Goal: Manage account settings

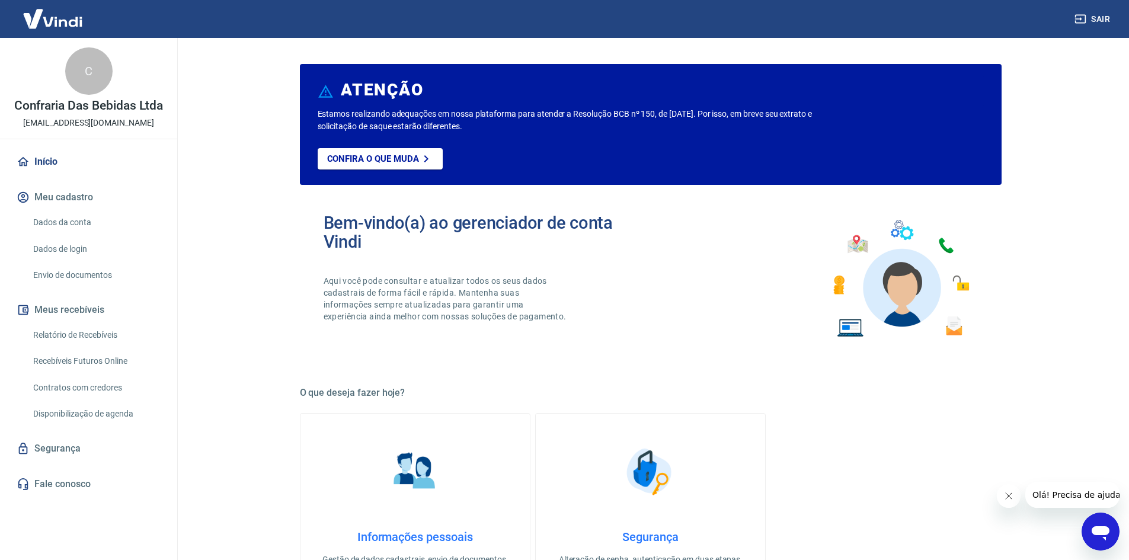
click at [1099, 16] on button "Sair" at bounding box center [1093, 19] width 43 height 22
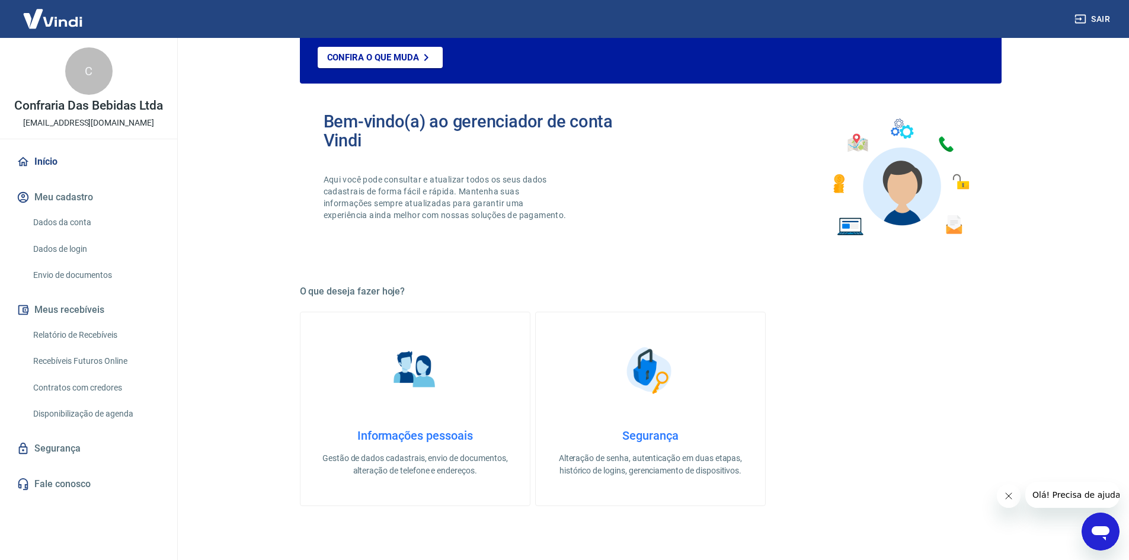
scroll to position [178, 0]
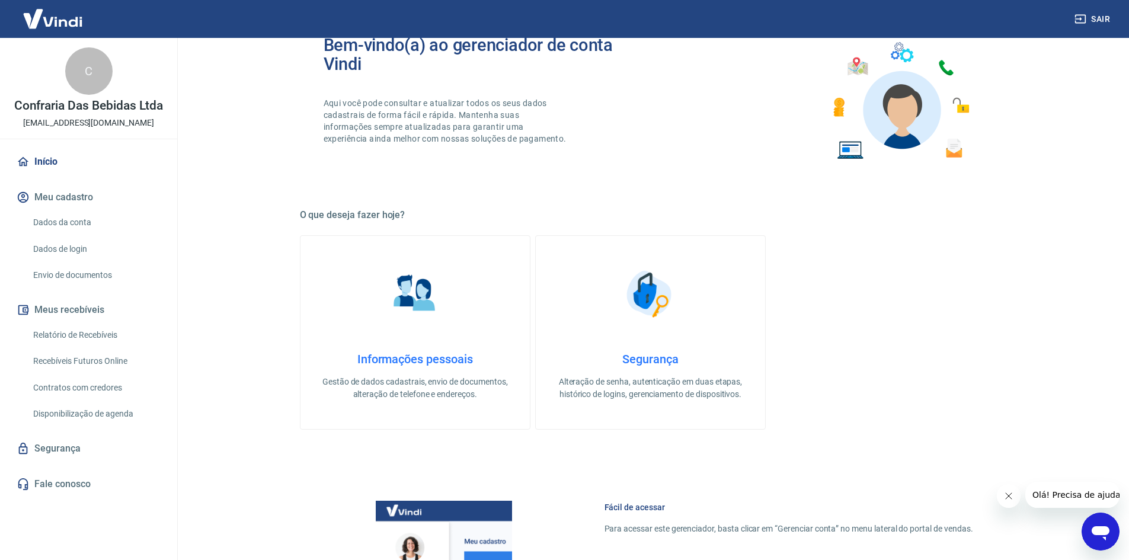
click at [432, 291] on img at bounding box center [414, 293] width 59 height 59
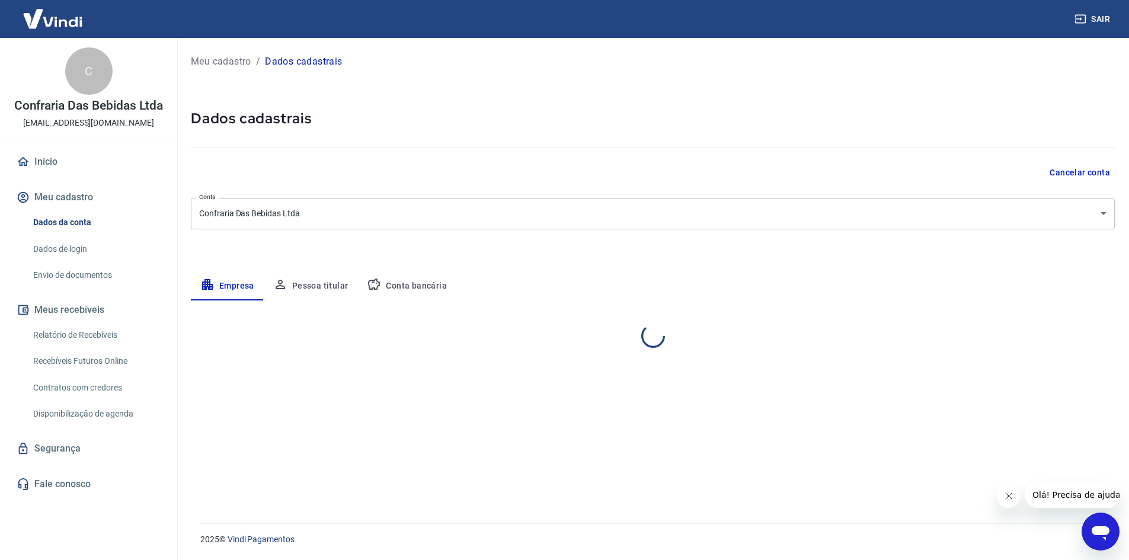
select select "RS"
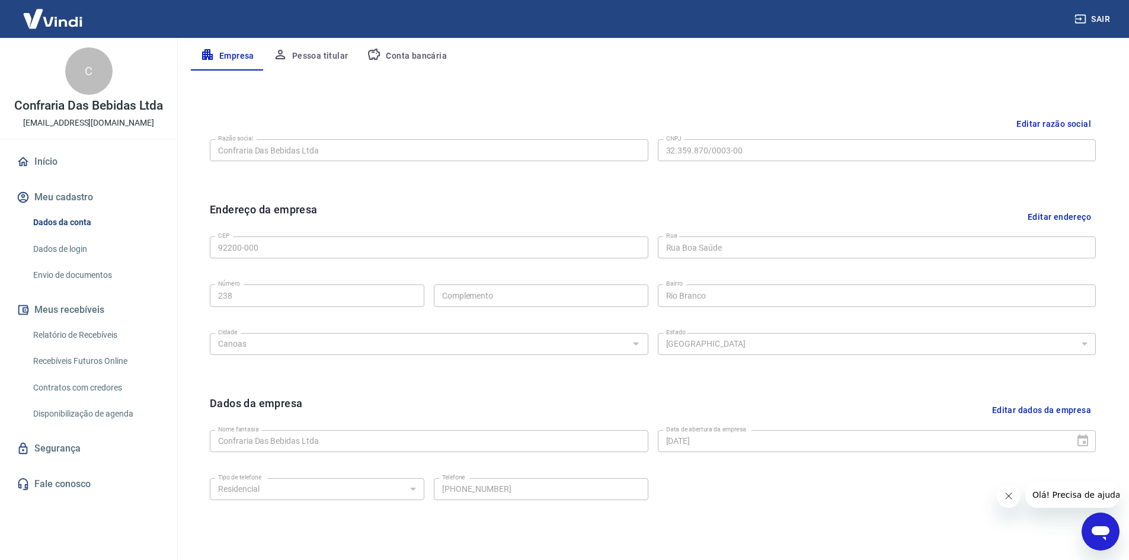
scroll to position [295, 0]
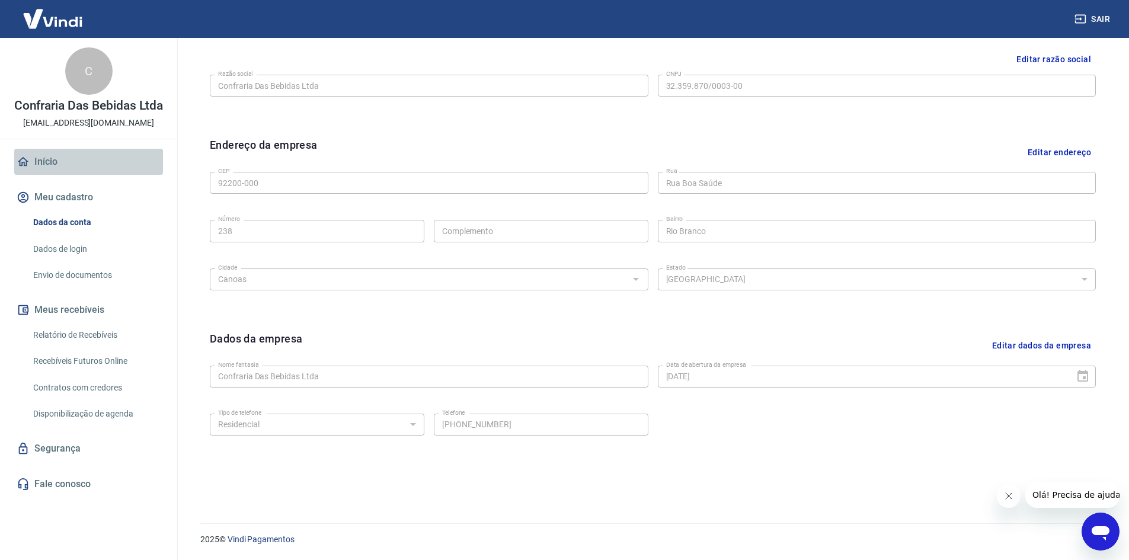
click at [40, 166] on link "Início" at bounding box center [88, 162] width 149 height 26
